Goal: Task Accomplishment & Management: Manage account settings

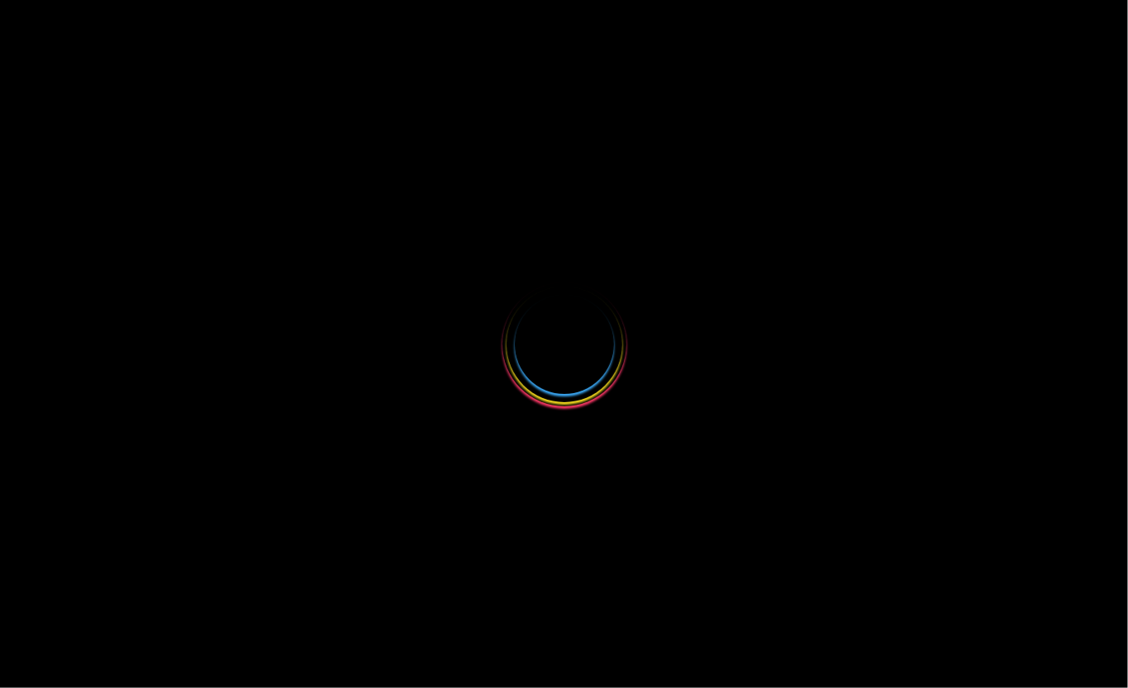
select select
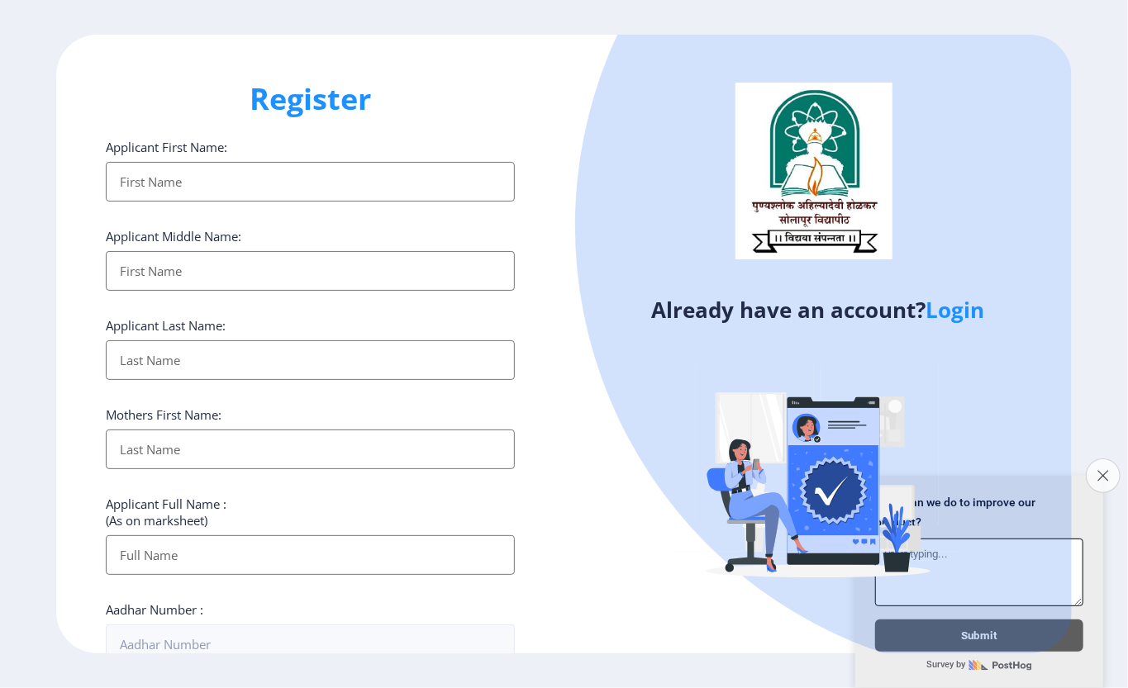
click at [1102, 464] on button "Close survey" at bounding box center [1102, 475] width 35 height 35
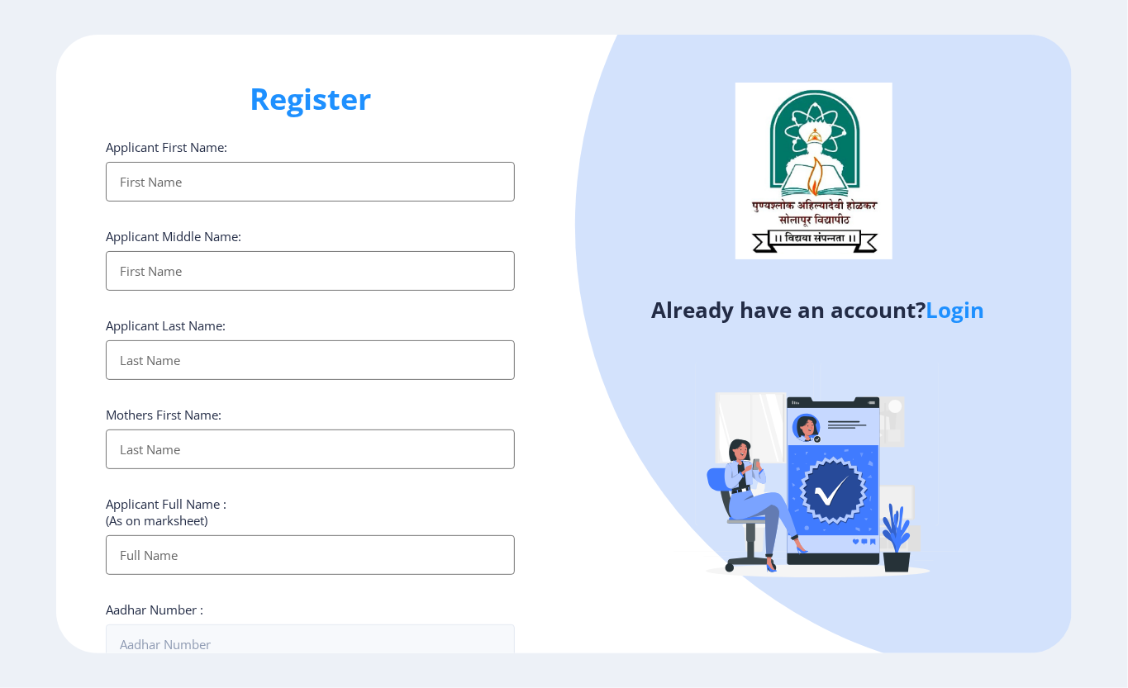
click at [976, 312] on link "Login" at bounding box center [954, 310] width 59 height 30
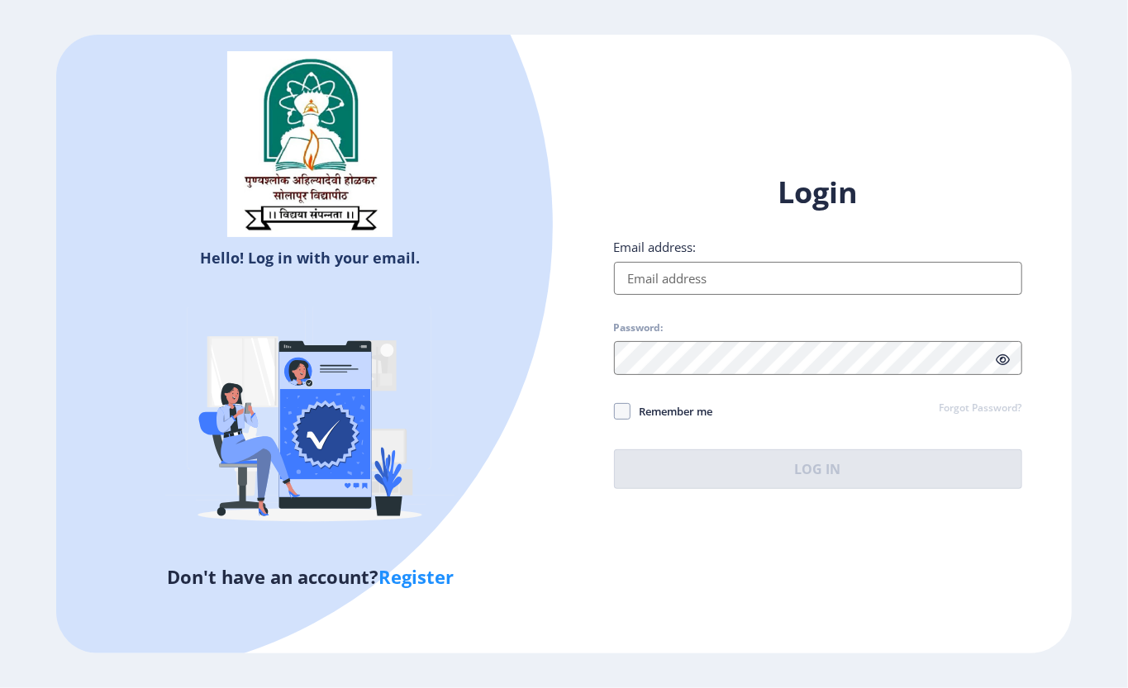
click at [731, 274] on input "Email address:" at bounding box center [818, 278] width 408 height 33
click at [536, 285] on div at bounding box center [102, 225] width 902 height 902
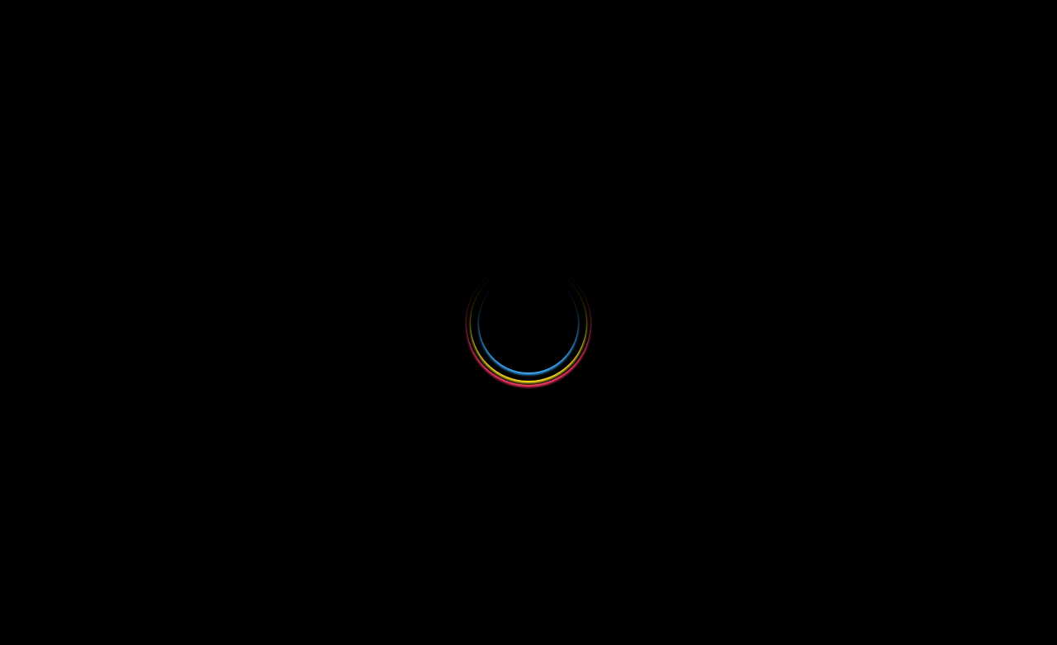
click at [1027, 427] on icon "Close survey" at bounding box center [1032, 432] width 11 height 11
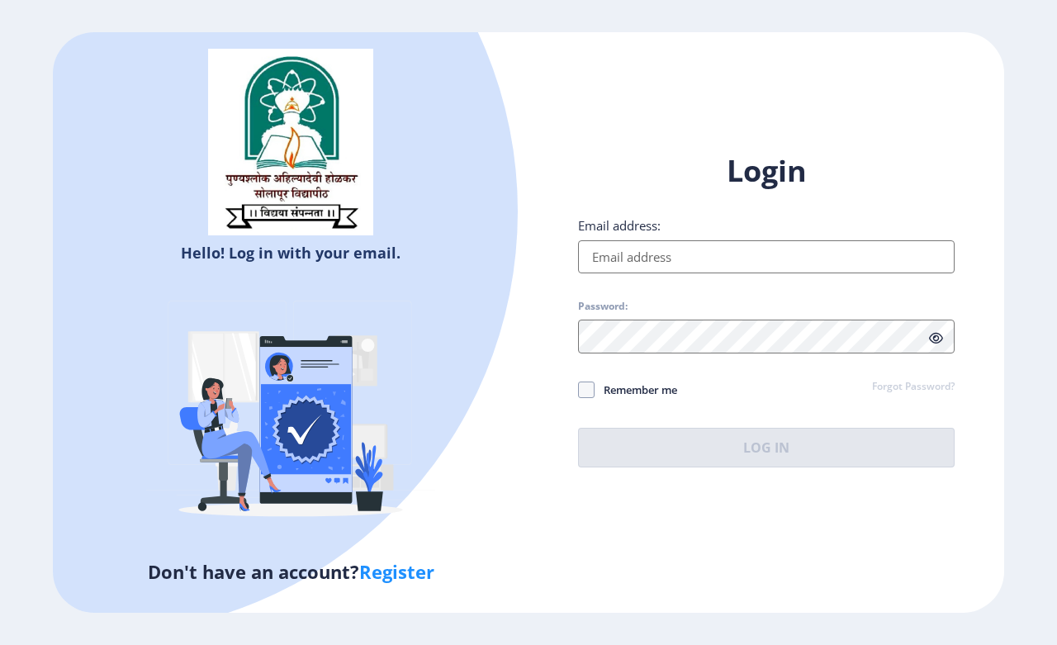
type input "[EMAIL_ADDRESS][DOMAIN_NAME]"
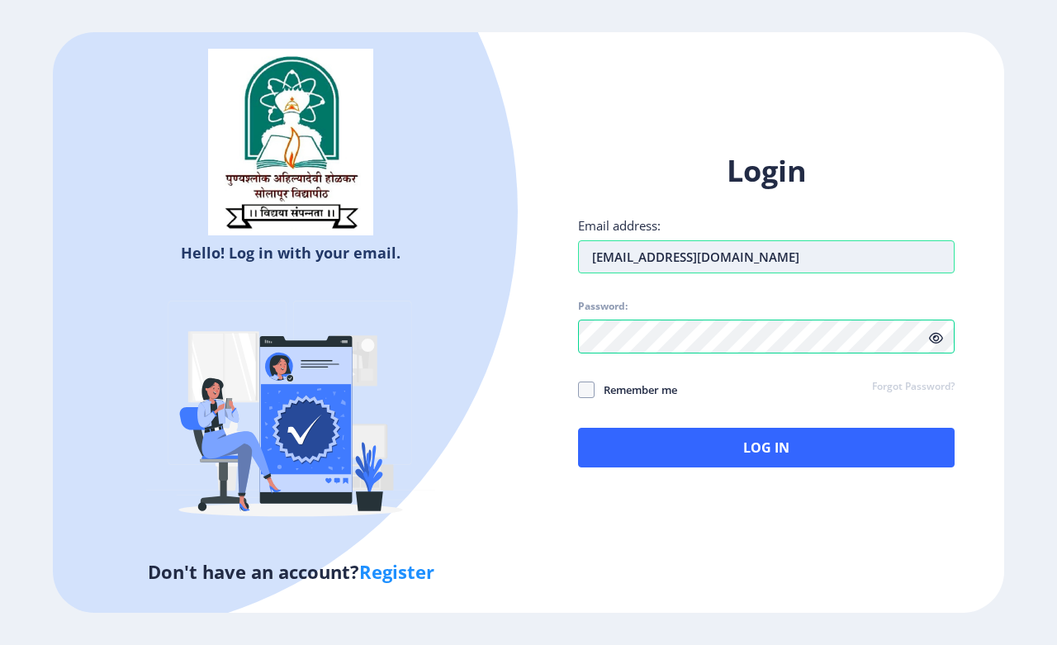
click at [695, 248] on input "[EMAIL_ADDRESS][DOMAIN_NAME]" at bounding box center [766, 256] width 377 height 33
click at [564, 361] on div "Login Email address: [EMAIL_ADDRESS][DOMAIN_NAME] Password: Remember me Forgot …" at bounding box center [767, 322] width 476 height 392
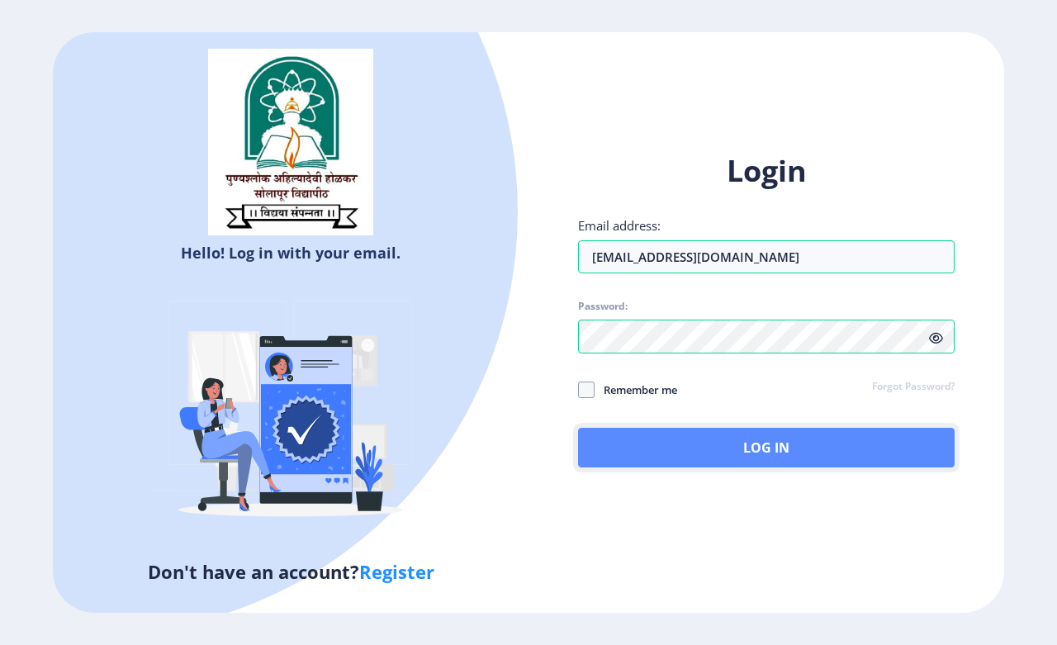
click at [732, 453] on button "Log In" at bounding box center [766, 448] width 377 height 40
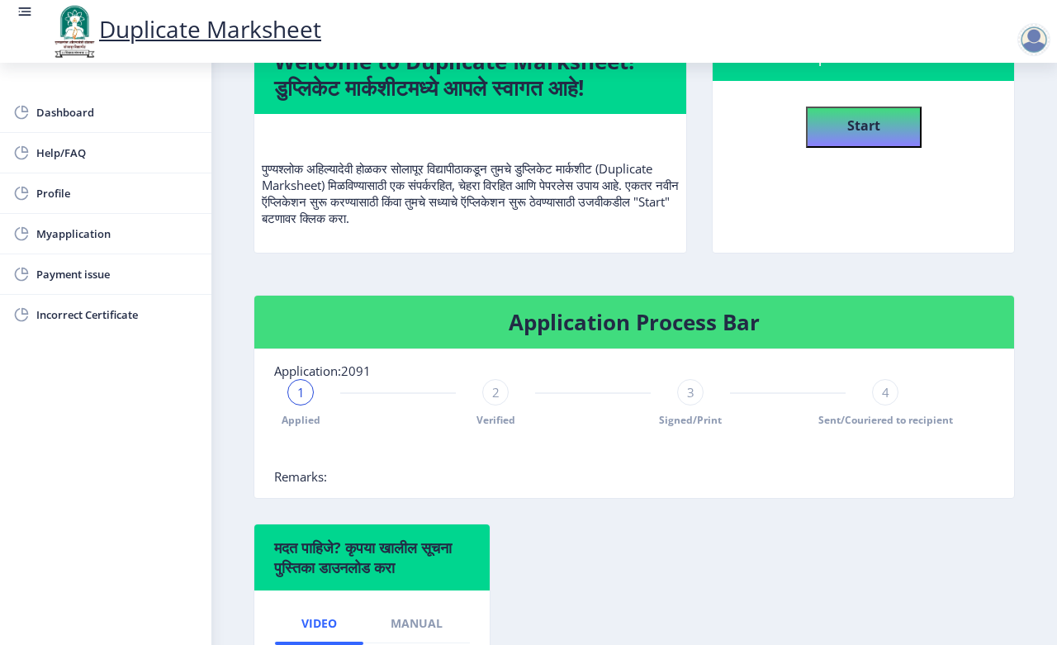
scroll to position [158, 0]
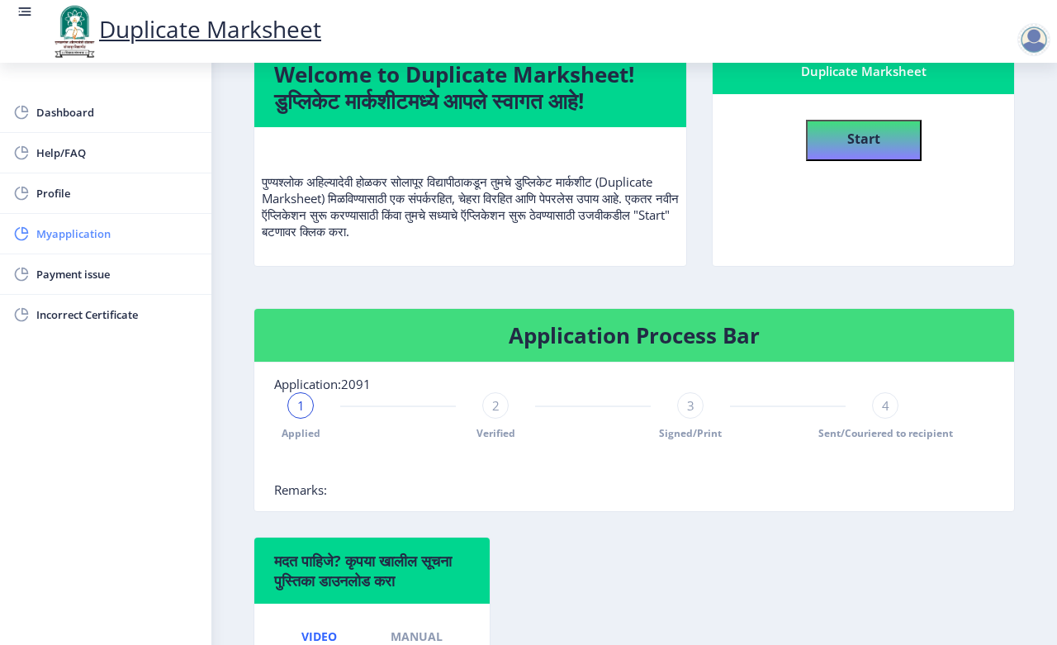
click at [48, 223] on link "Myapplication" at bounding box center [105, 234] width 211 height 40
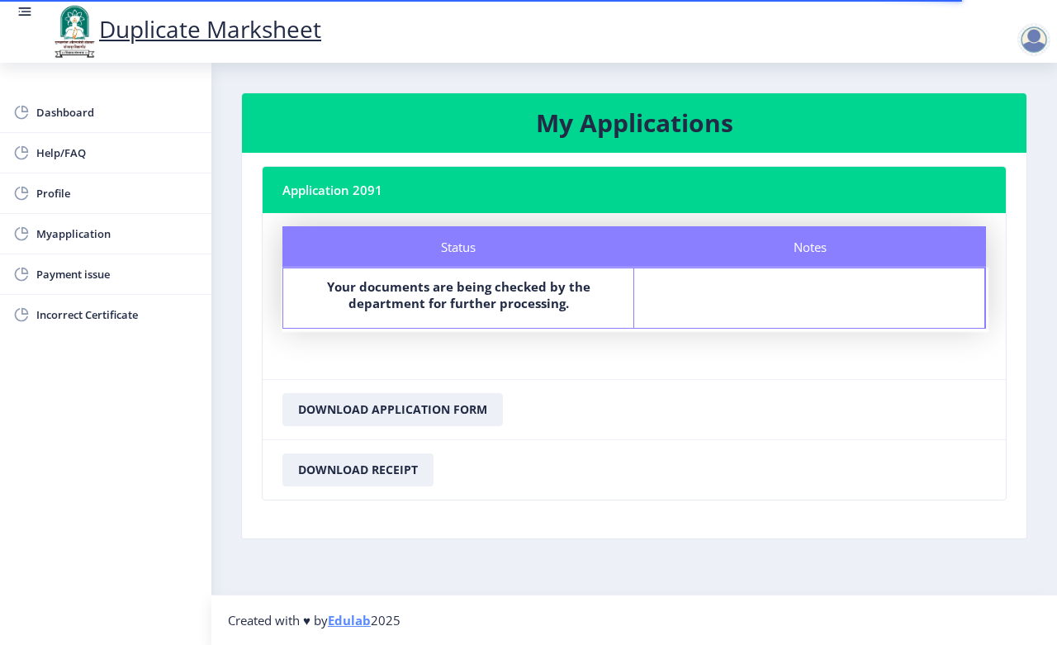
click at [764, 296] on div "Notes" at bounding box center [809, 297] width 351 height 59
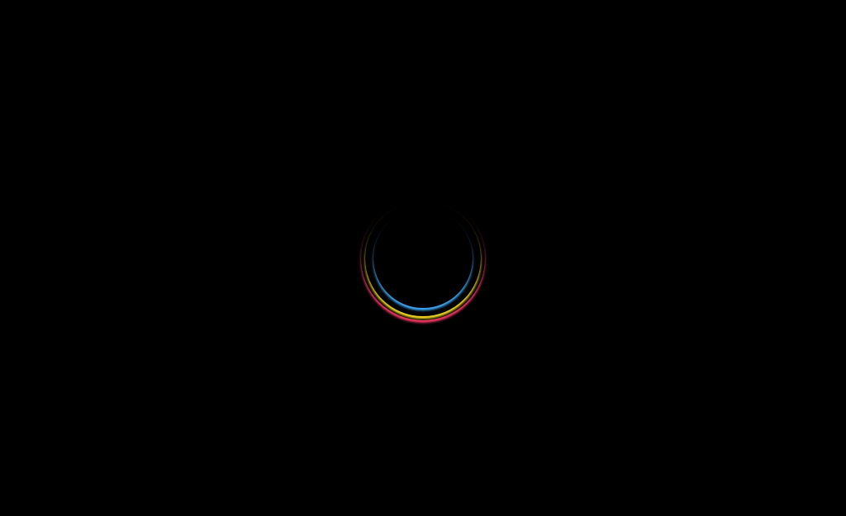
click at [817, 298] on icon "Close survey" at bounding box center [820, 303] width 11 height 11
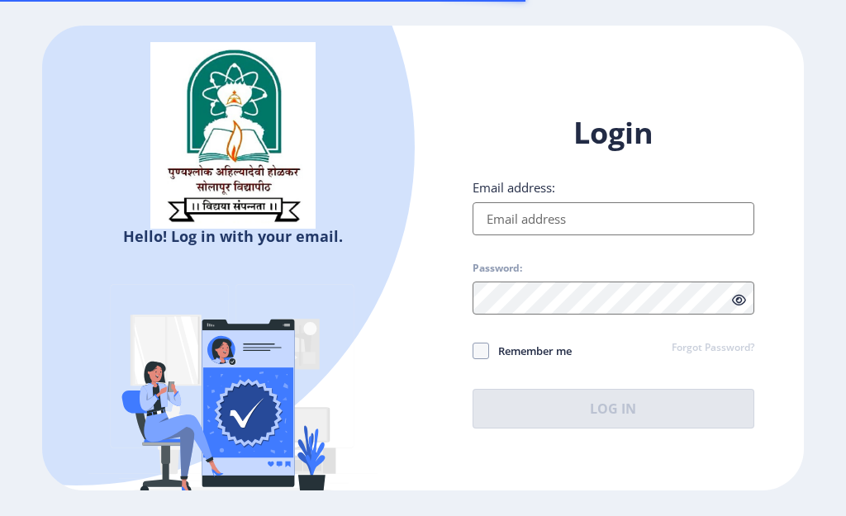
type input "[EMAIL_ADDRESS][DOMAIN_NAME]"
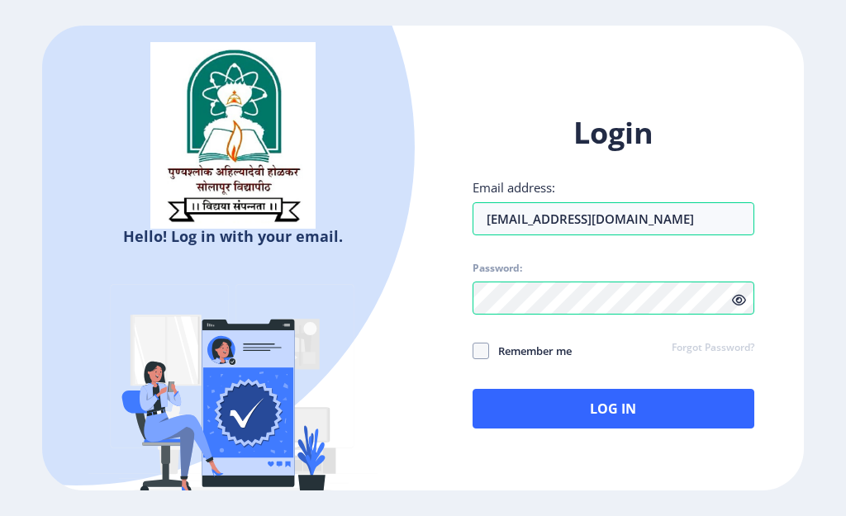
click at [709, 432] on div "Login Email address: dalavi11676@gmail.com Password: Remember me Forgot Passwor…" at bounding box center [613, 284] width 381 height 392
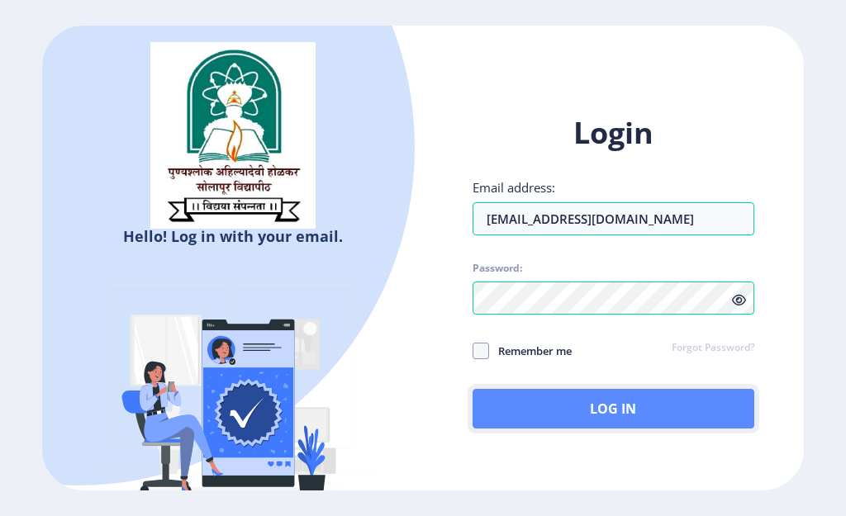
click at [713, 420] on button "Log In" at bounding box center [614, 409] width 282 height 40
